Goal: Answer question/provide support: Participate in discussion

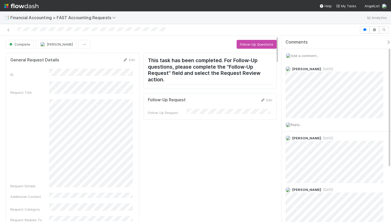
click at [297, 54] on span "Add a comment..." at bounding box center [305, 56] width 28 height 4
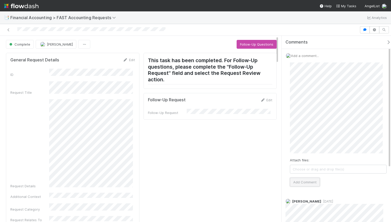
click at [310, 179] on button "Add Comment" at bounding box center [305, 181] width 30 height 9
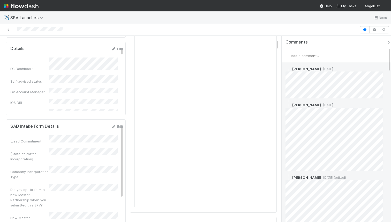
scroll to position [95, 0]
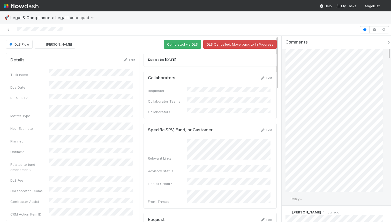
scroll to position [30, 0]
click at [305, 196] on div "Reply..." at bounding box center [336, 195] width 109 height 13
click at [301, 195] on span "Reply..." at bounding box center [296, 195] width 11 height 4
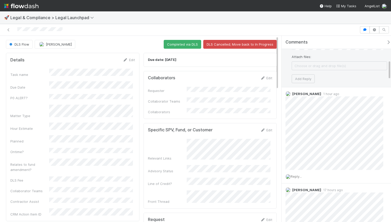
scroll to position [115, 0]
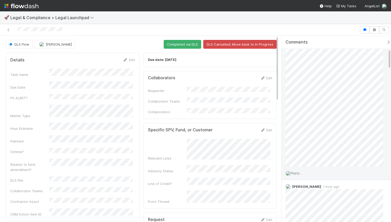
click at [302, 171] on span "Reply..." at bounding box center [296, 173] width 11 height 4
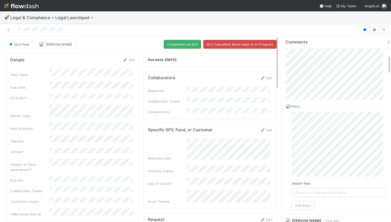
scroll to position [215, 0]
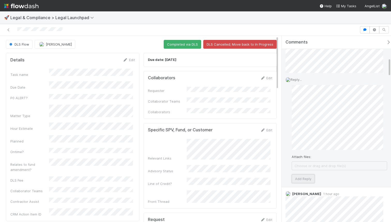
click at [301, 176] on button "Add Reply" at bounding box center [303, 178] width 23 height 9
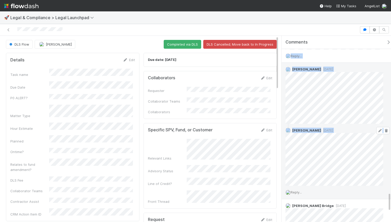
scroll to position [1609, 0]
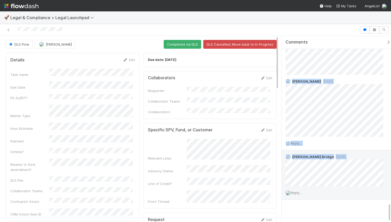
copy div "Kate Bridge 3 minutes ago Reply... Robin Sosnow 5 minutes ago Karan Thapar 1 mi…"
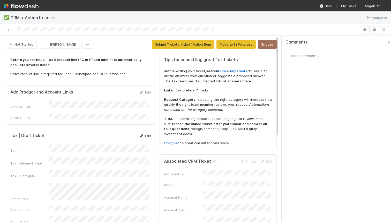
click at [142, 133] on link "Edit" at bounding box center [145, 135] width 12 height 4
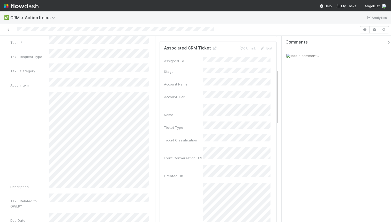
scroll to position [96, 0]
click at [112, 174] on div "Use the right word interest-free" at bounding box center [128, 182] width 56 height 16
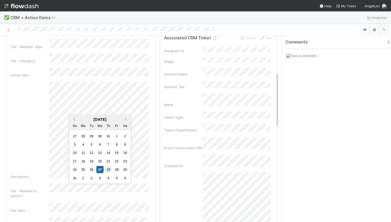
click at [107, 170] on div "28" at bounding box center [108, 169] width 7 height 7
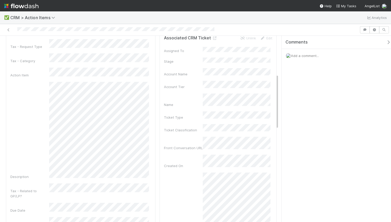
scroll to position [186, 0]
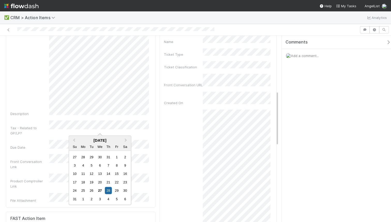
click at [13, 125] on div "Tax - Related to GP/LP?" at bounding box center [29, 130] width 39 height 10
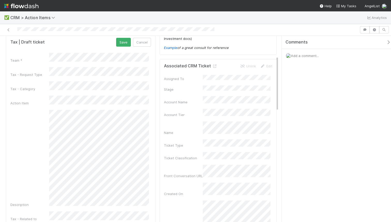
scroll to position [69, 0]
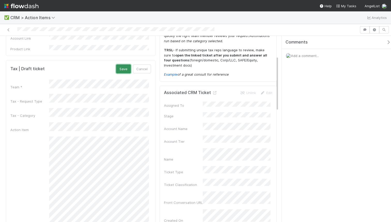
click at [116, 65] on button "Save" at bounding box center [123, 68] width 15 height 9
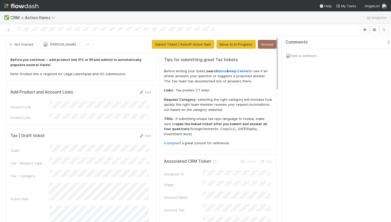
click at [155, 44] on button "Submit Ticket / Kickoff Action Item" at bounding box center [183, 44] width 63 height 9
